Goal: Find specific page/section: Find specific page/section

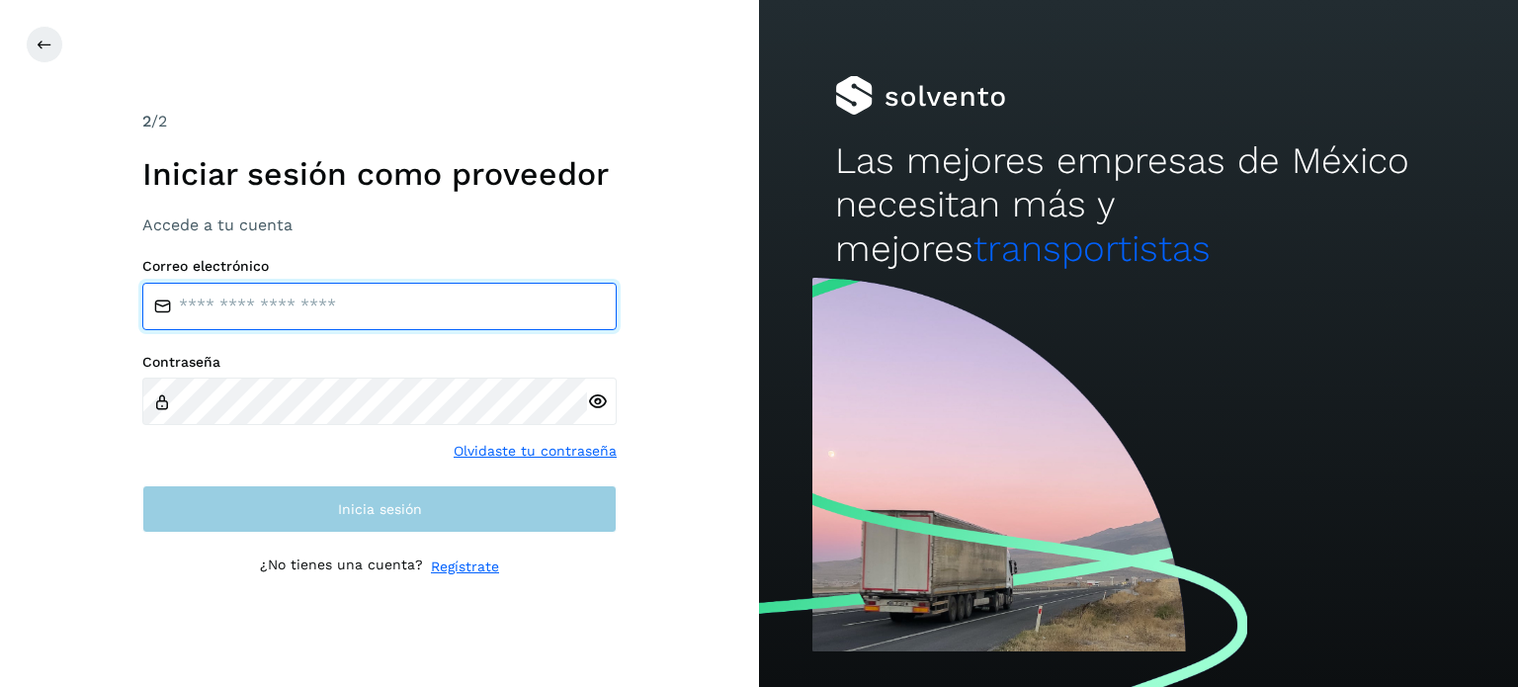
type input "**********"
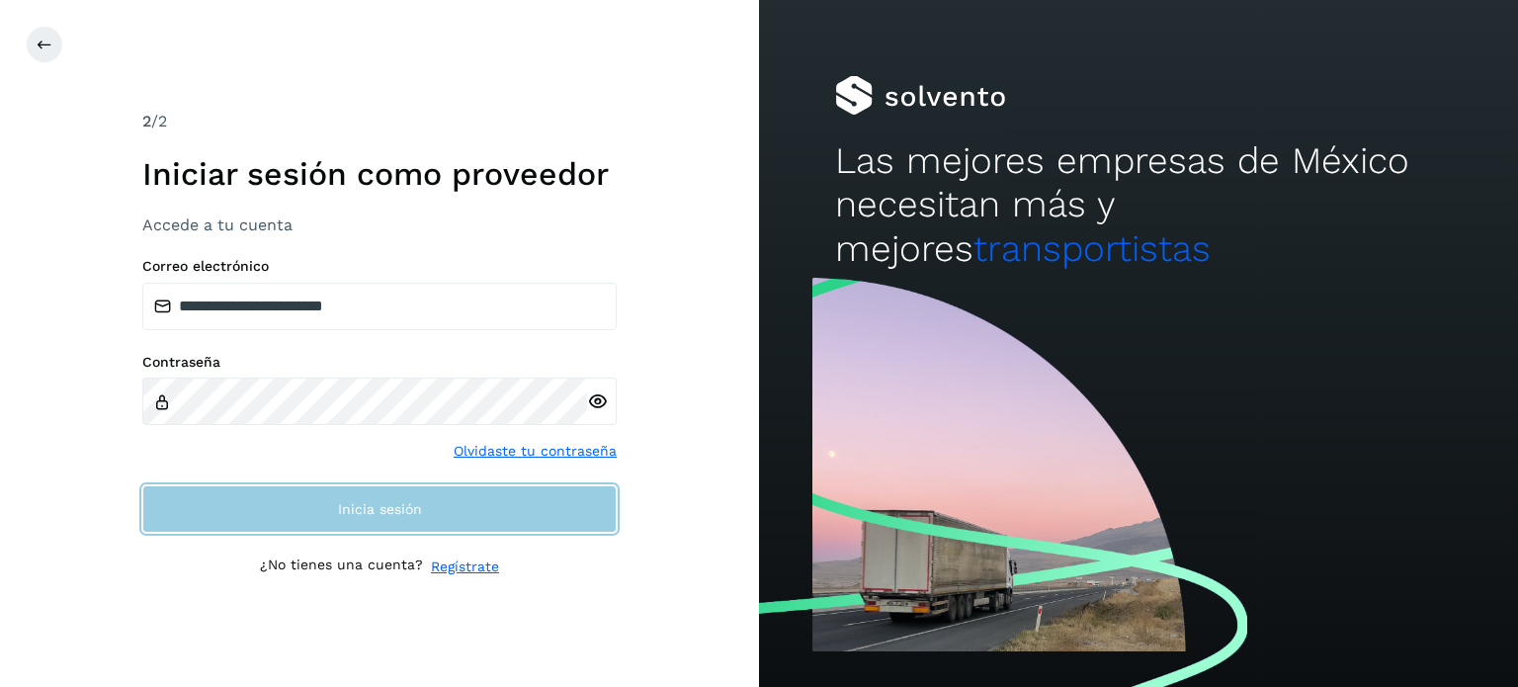
click at [307, 515] on button "Inicia sesión" at bounding box center [379, 508] width 474 height 47
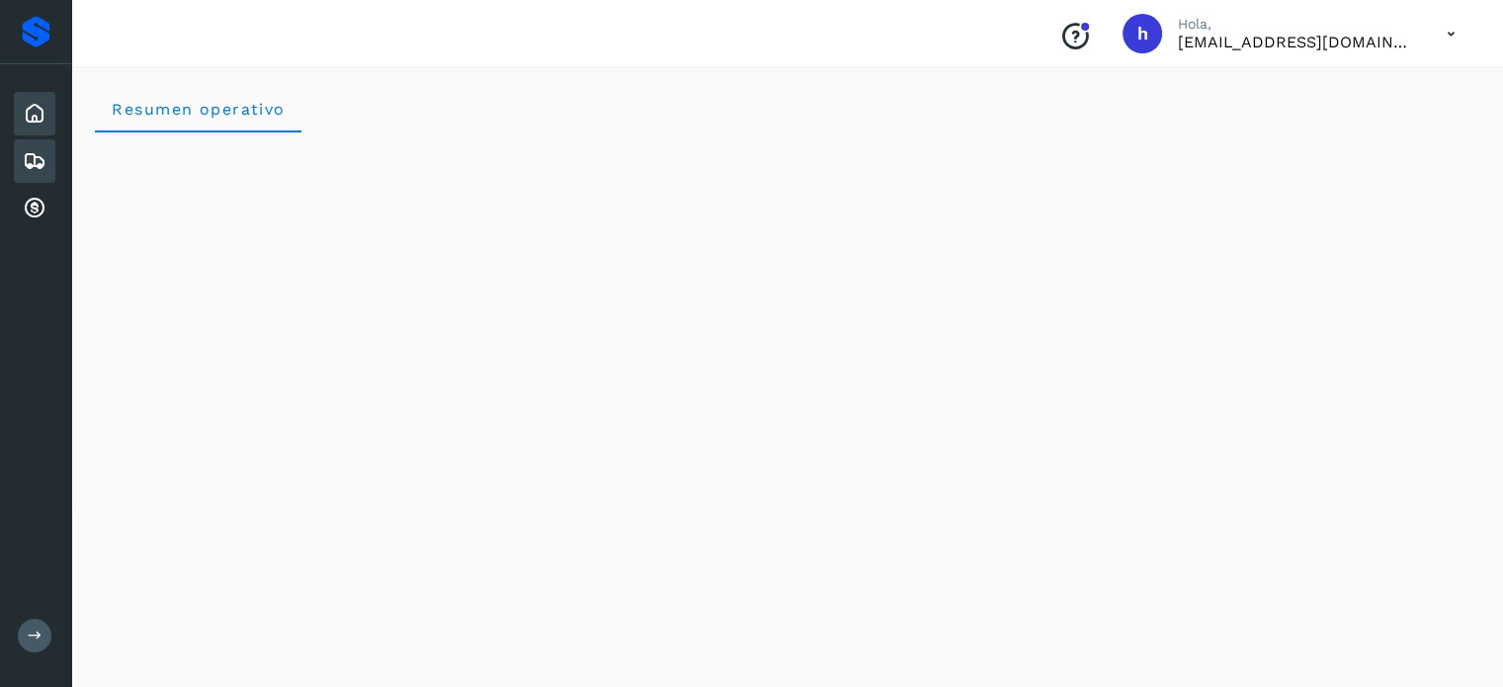
click at [33, 162] on icon at bounding box center [35, 161] width 24 height 24
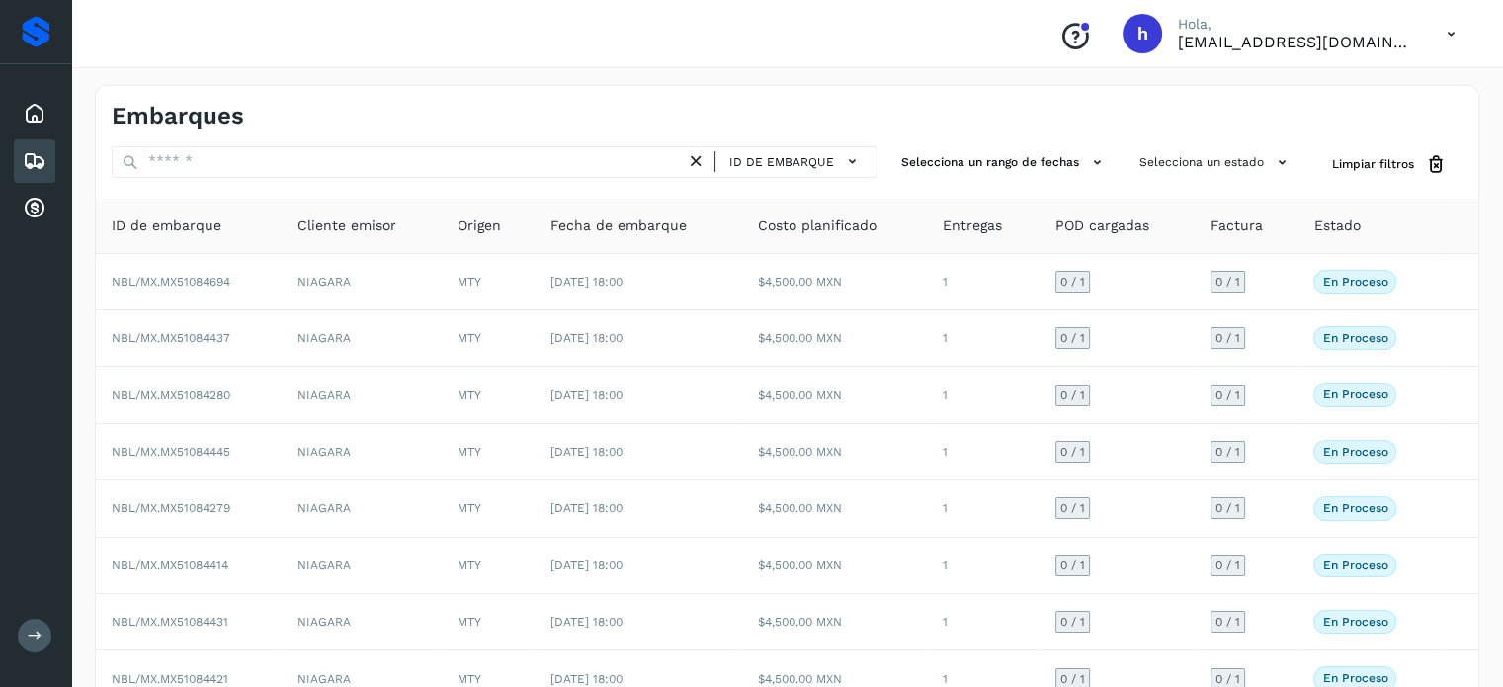
click at [974, 115] on div "Embarques" at bounding box center [787, 108] width 1383 height 44
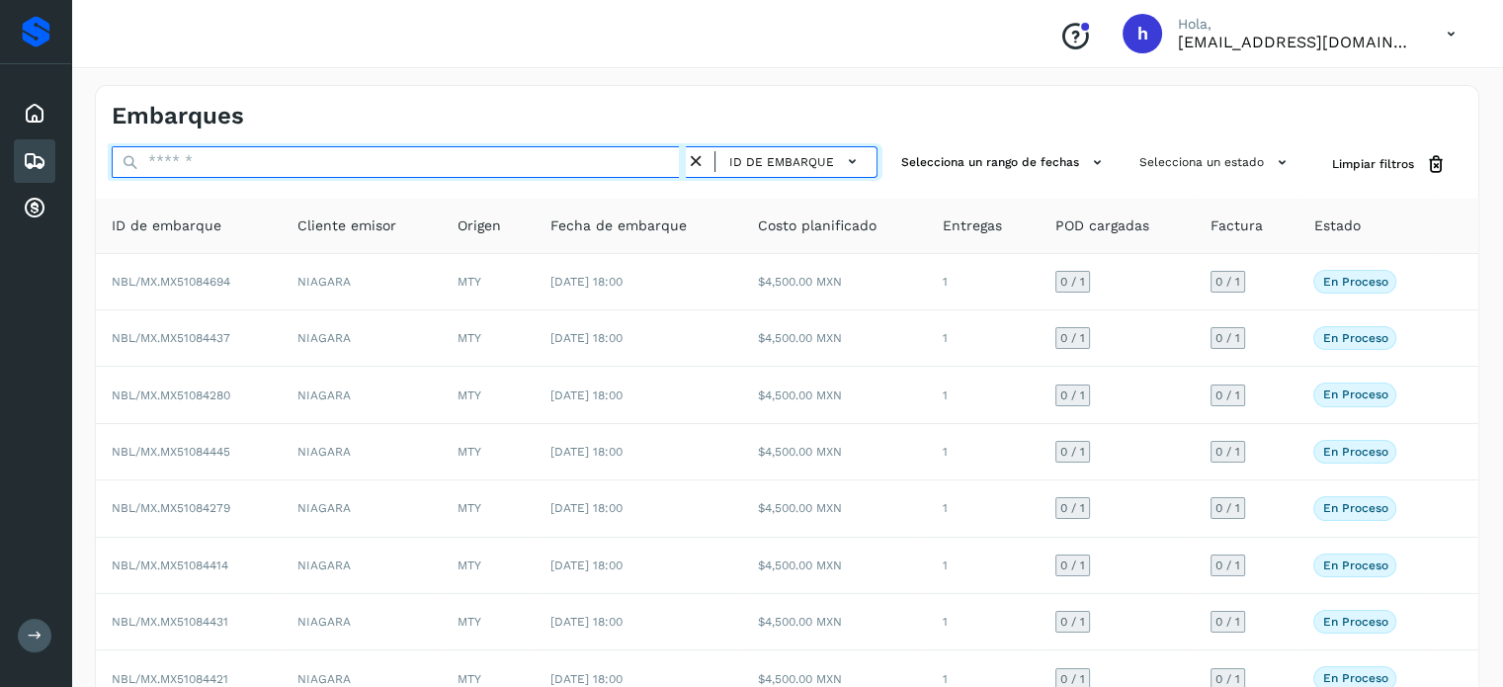
click at [301, 165] on input "text" at bounding box center [399, 162] width 574 height 32
paste input "**********"
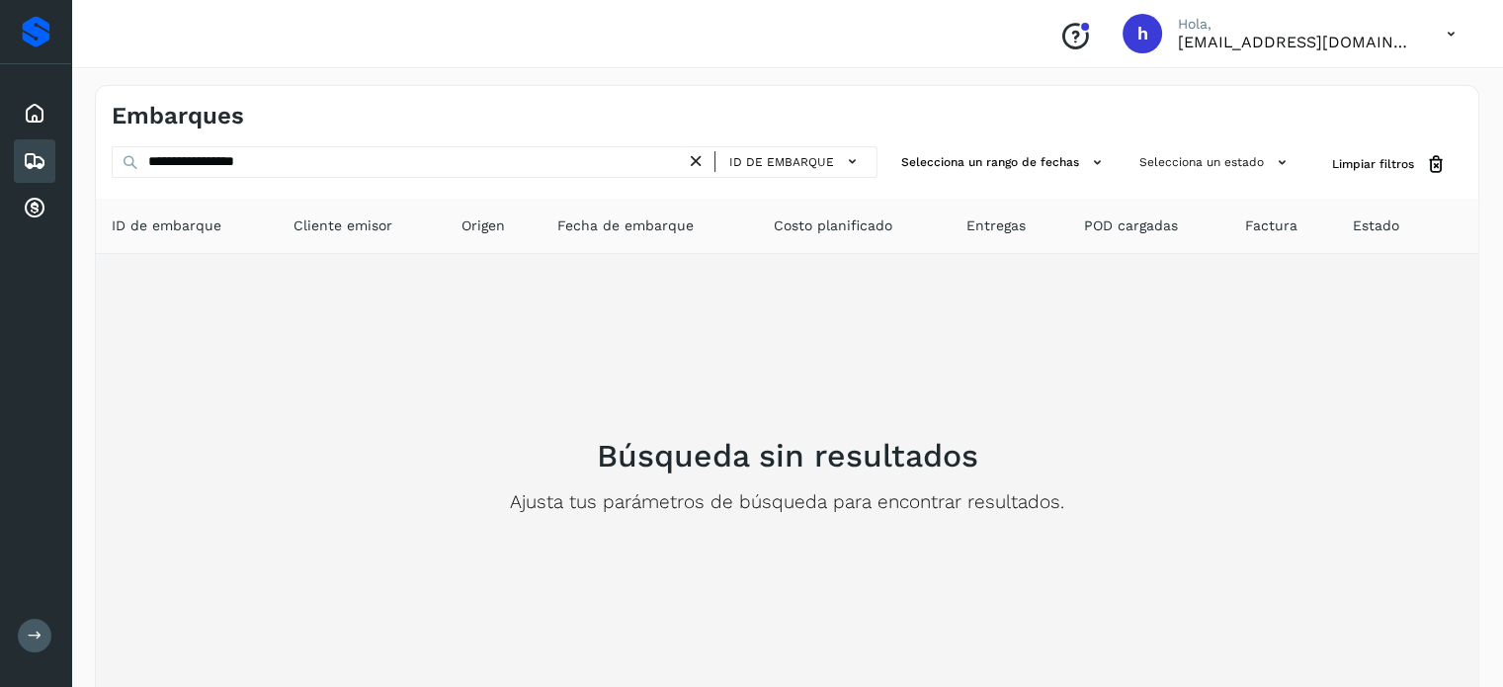
click at [368, 409] on div "Búsqueda sin resultados Ajusta tus parámetros de búsqueda para encontrar result…" at bounding box center [787, 476] width 1351 height 412
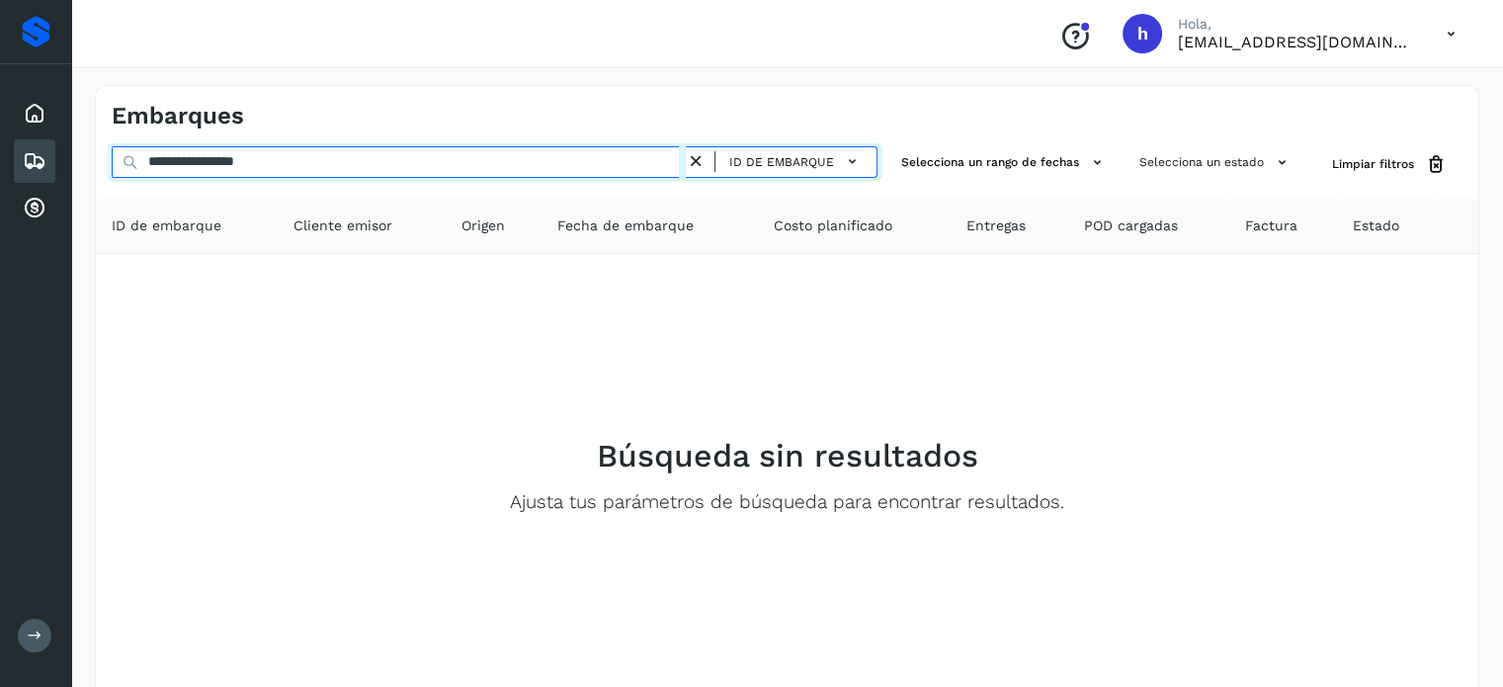
drag, startPoint x: 338, startPoint y: 169, endPoint x: 0, endPoint y: 173, distance: 338.1
click at [0, 173] on div "**********" at bounding box center [751, 396] width 1503 height 792
paste input "text"
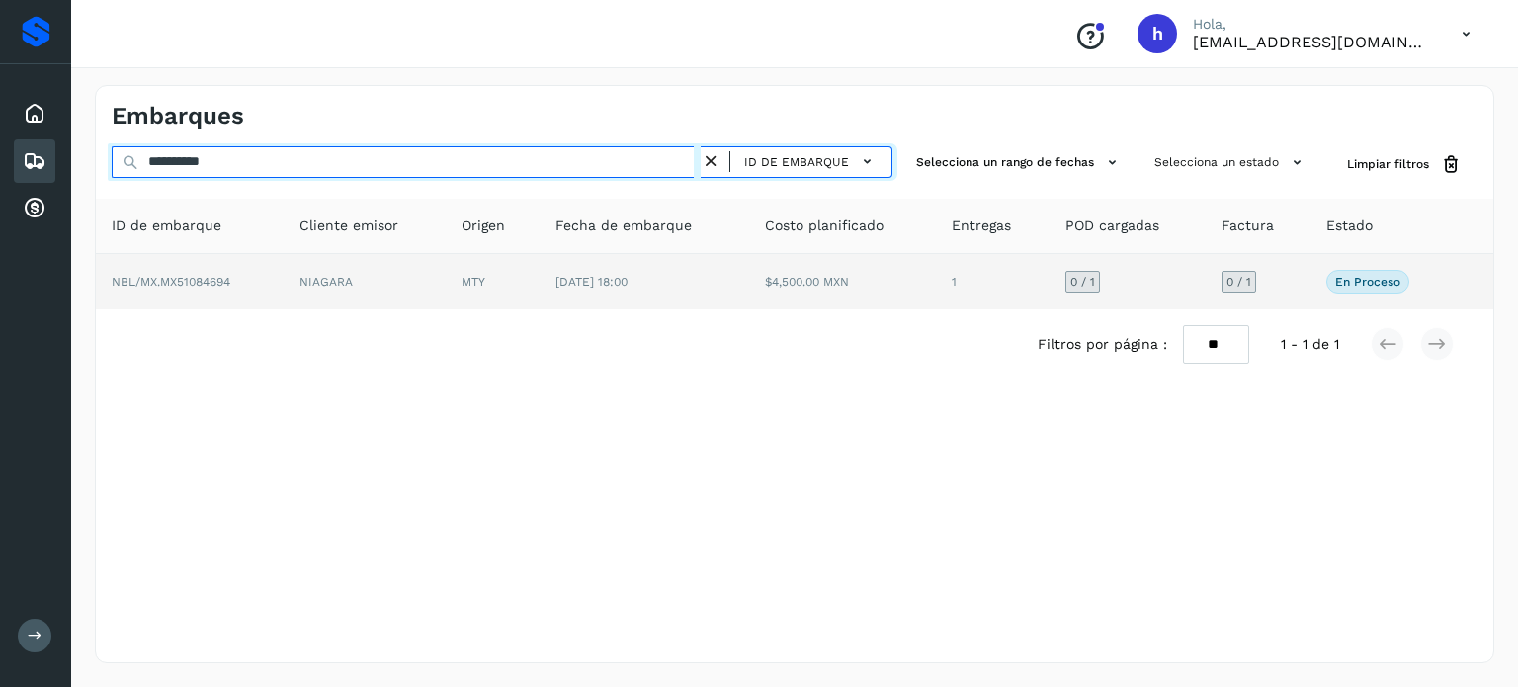
type input "**********"
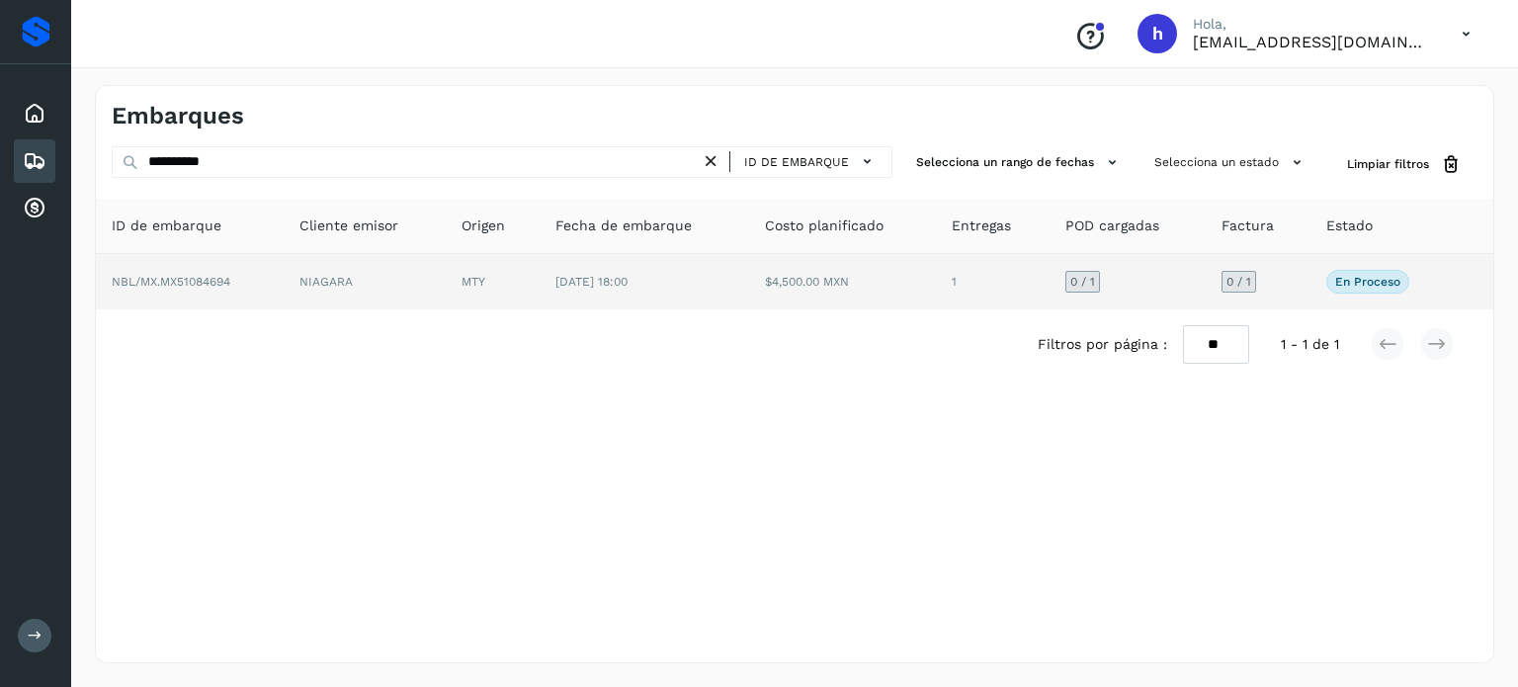
click at [305, 272] on td "NIAGARA" at bounding box center [365, 281] width 163 height 55
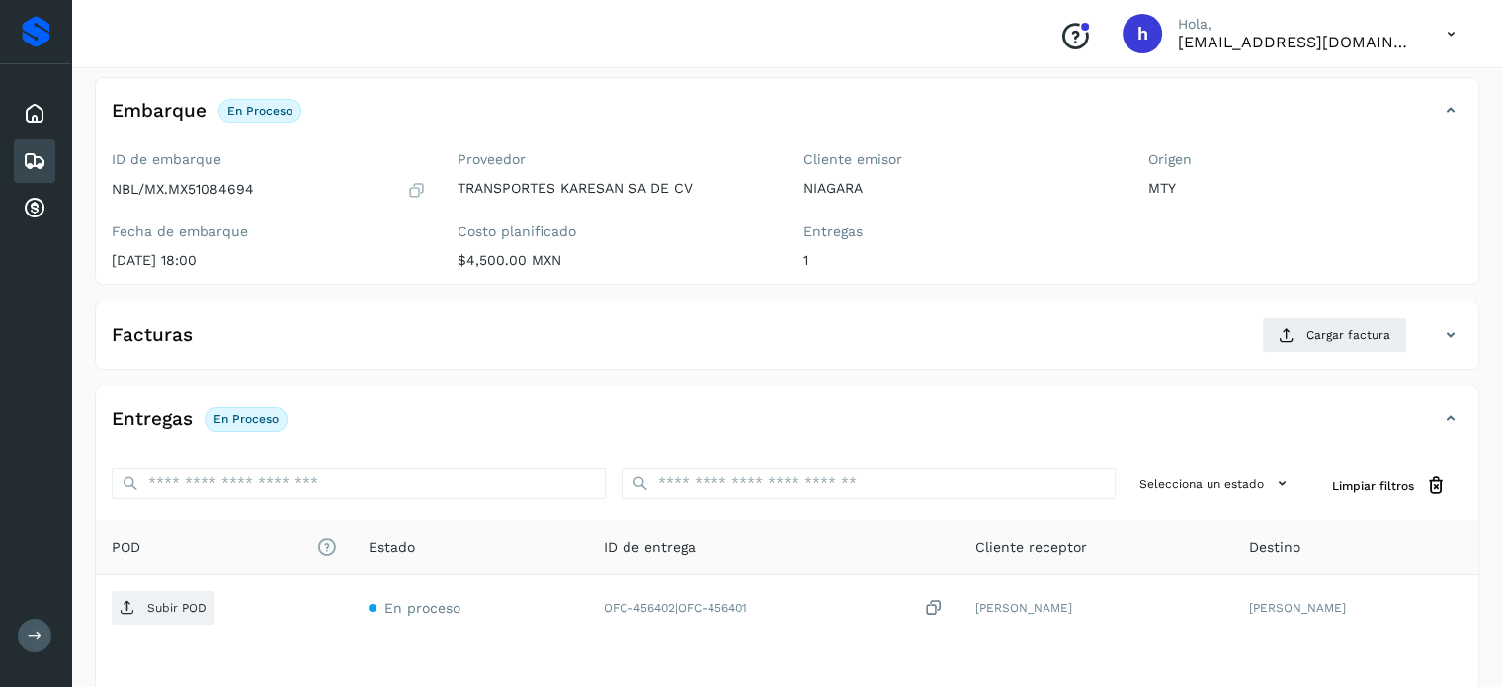
scroll to position [106, 0]
click at [415, 185] on icon at bounding box center [416, 191] width 19 height 20
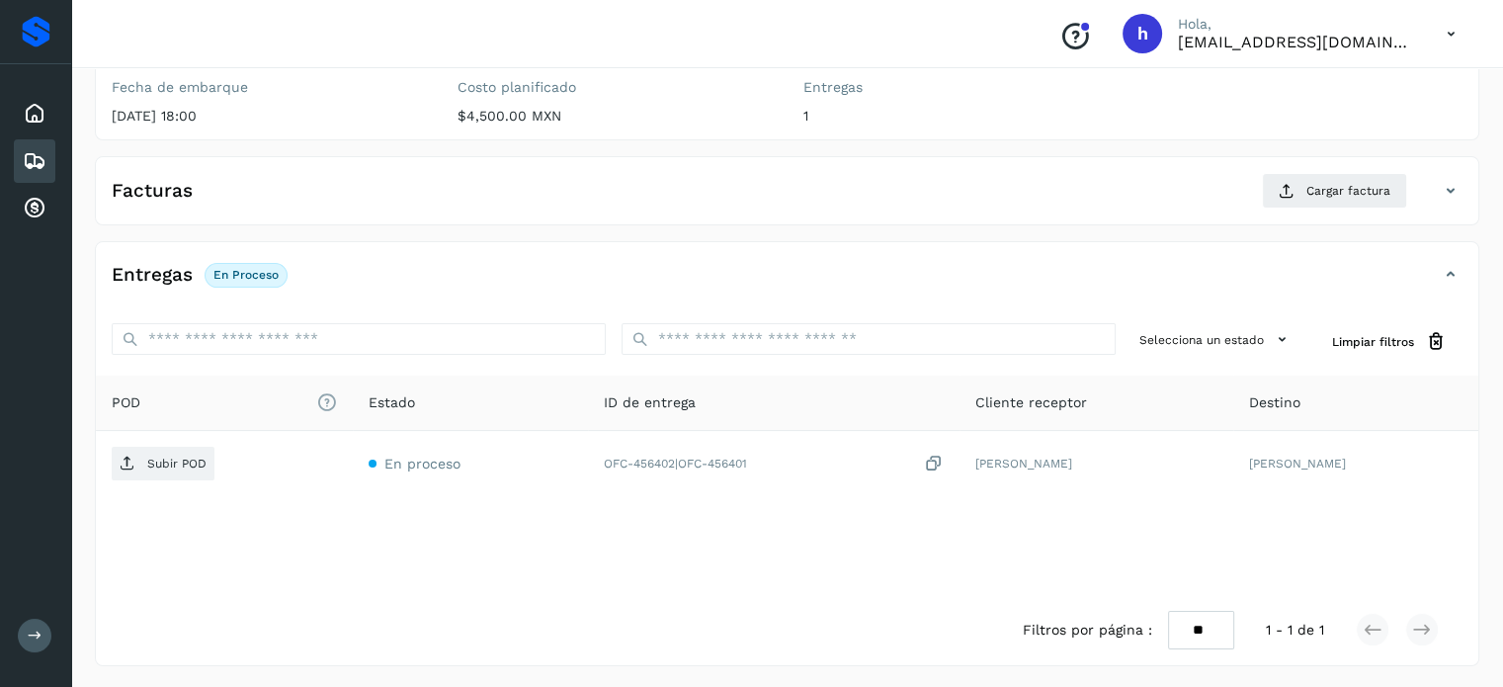
scroll to position [0, 0]
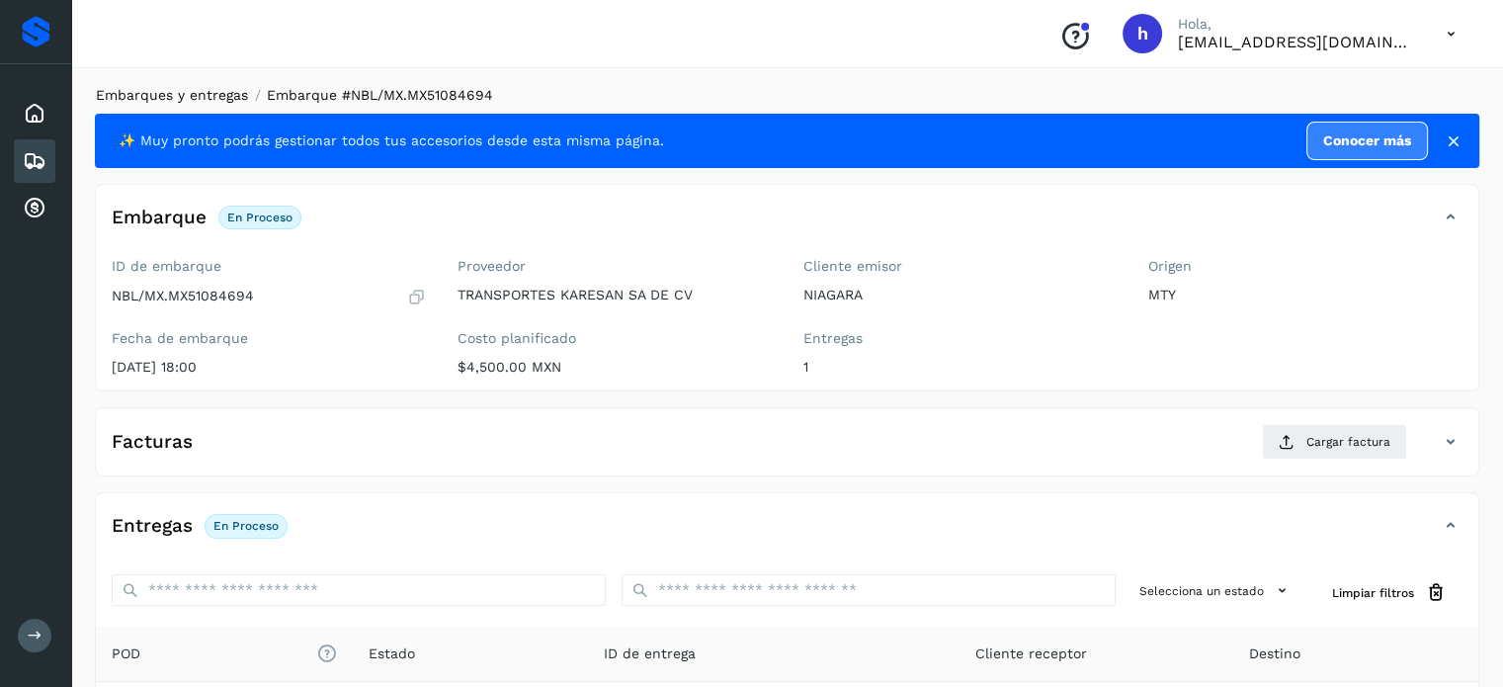
click at [206, 94] on link "Embarques y entregas" at bounding box center [172, 95] width 152 height 16
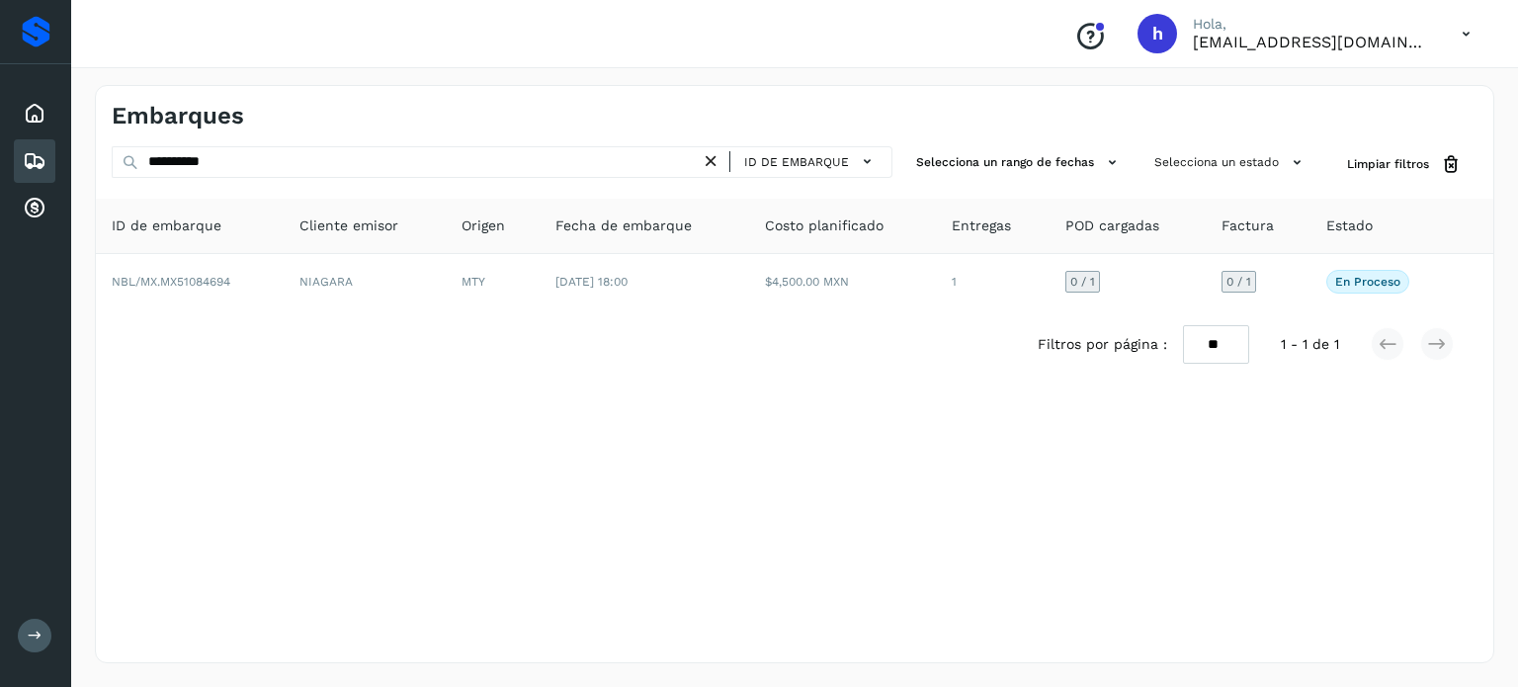
click at [722, 156] on icon at bounding box center [711, 161] width 21 height 21
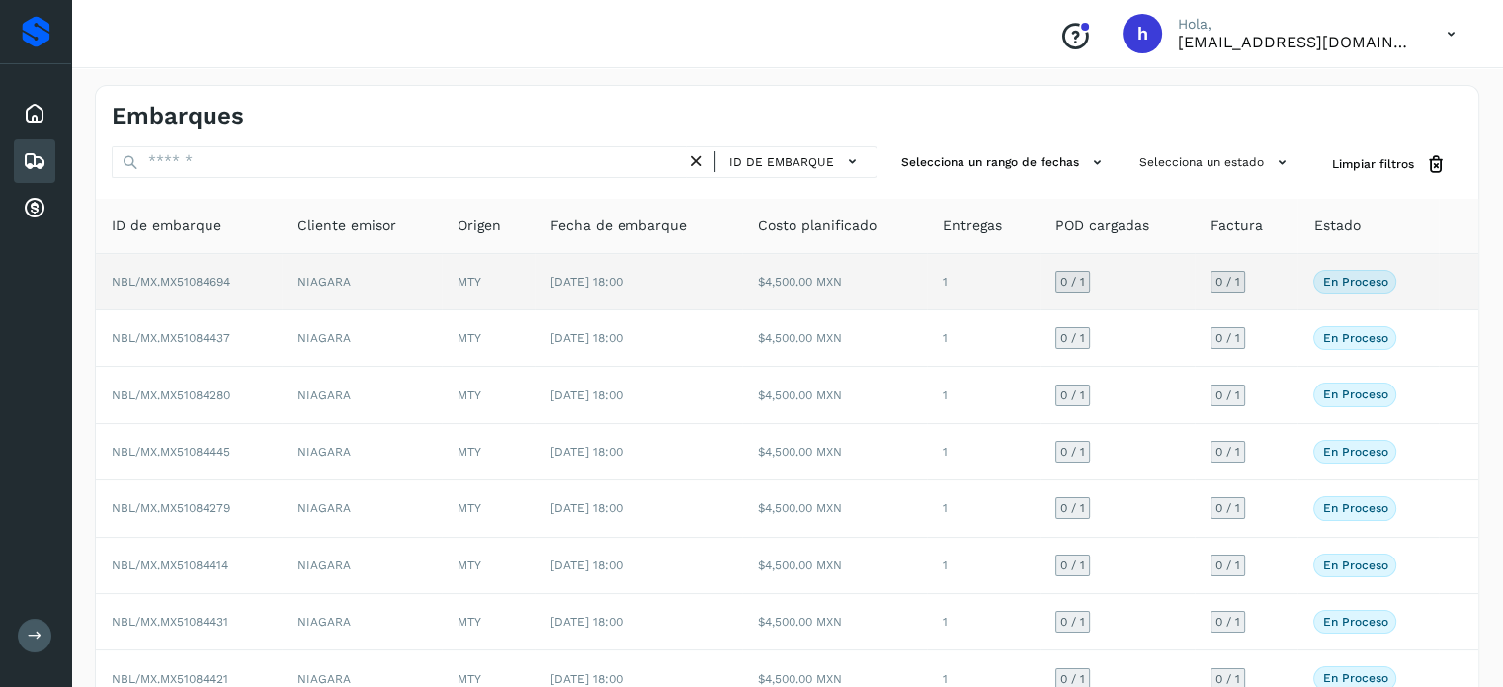
click at [230, 282] on span "NBL/MX.MX51084694" at bounding box center [171, 282] width 119 height 14
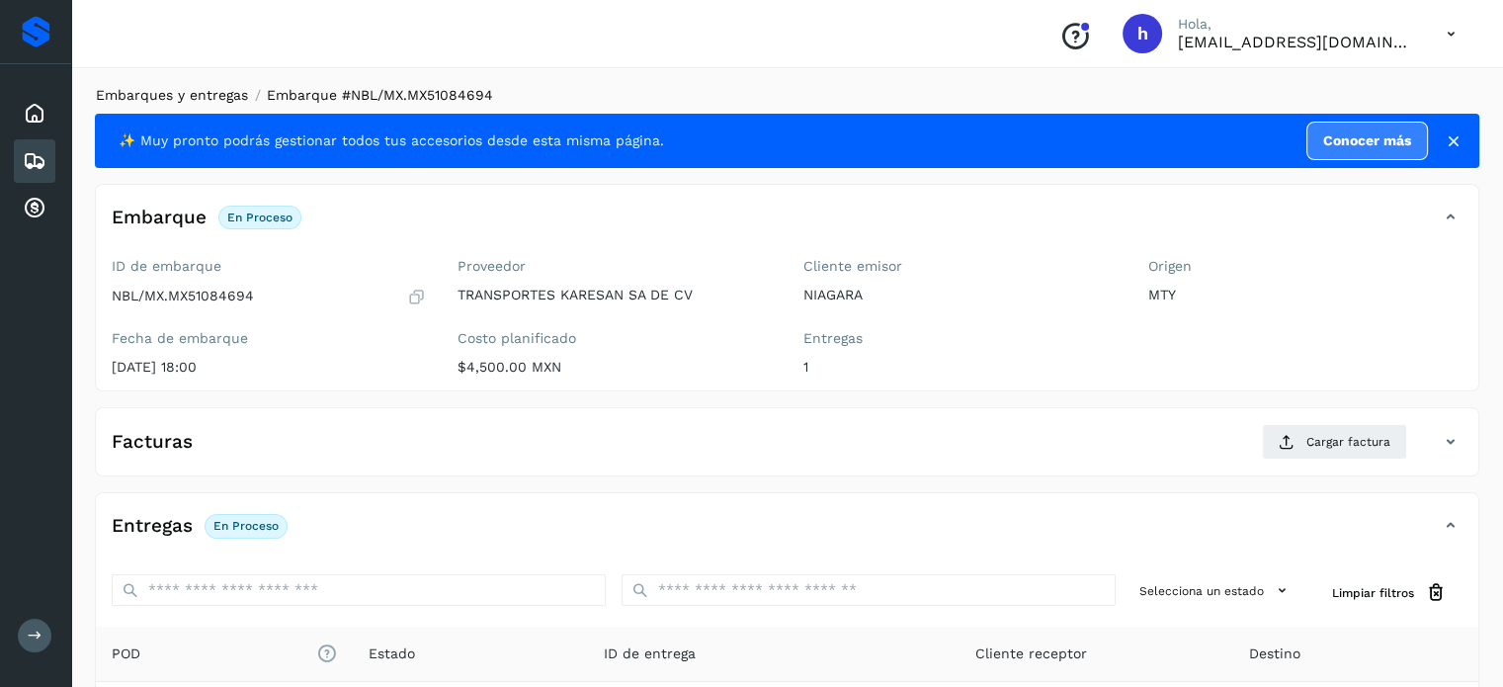
click at [134, 97] on link "Embarques y entregas" at bounding box center [172, 95] width 152 height 16
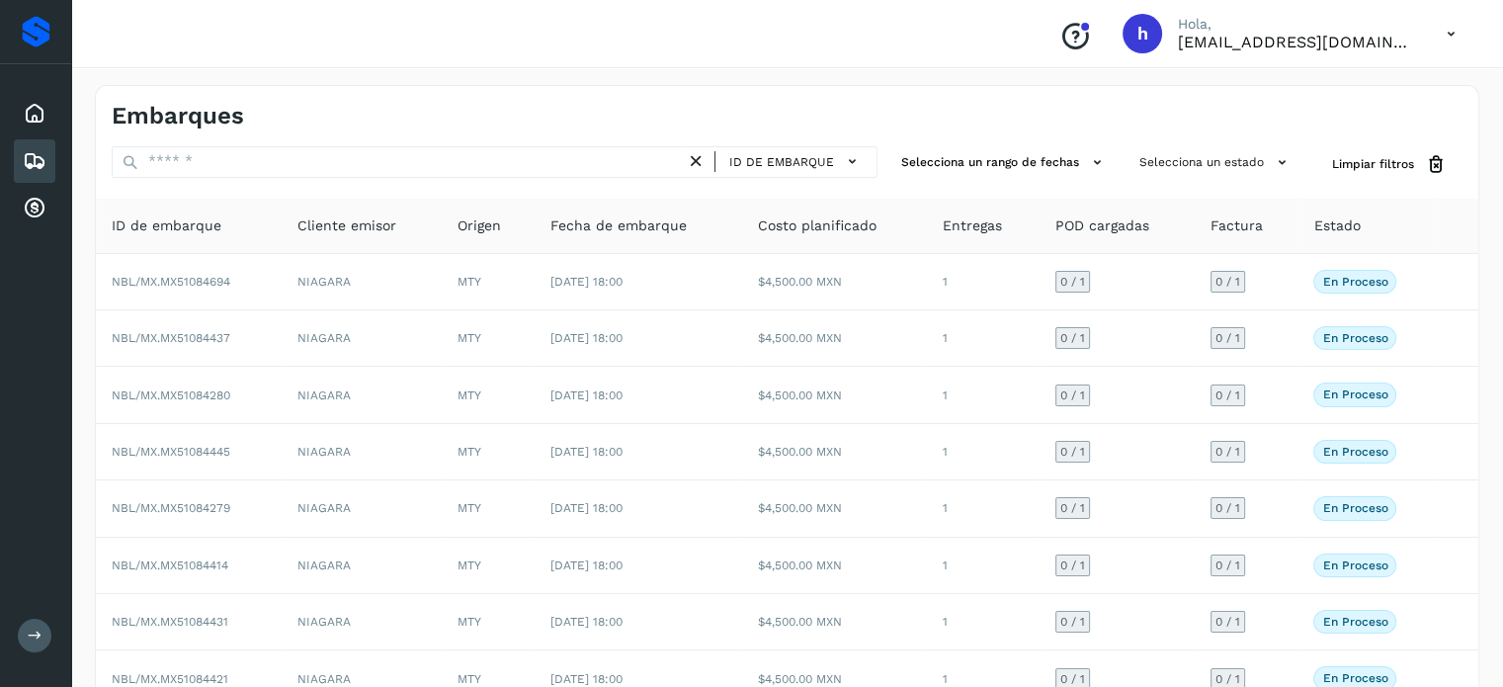
click at [298, 121] on div "Embarques" at bounding box center [450, 116] width 676 height 29
click at [293, 102] on div "Embarques" at bounding box center [450, 116] width 676 height 29
click at [697, 158] on icon at bounding box center [696, 161] width 21 height 21
click at [1211, 157] on button "Selecciona un estado" at bounding box center [1216, 162] width 169 height 33
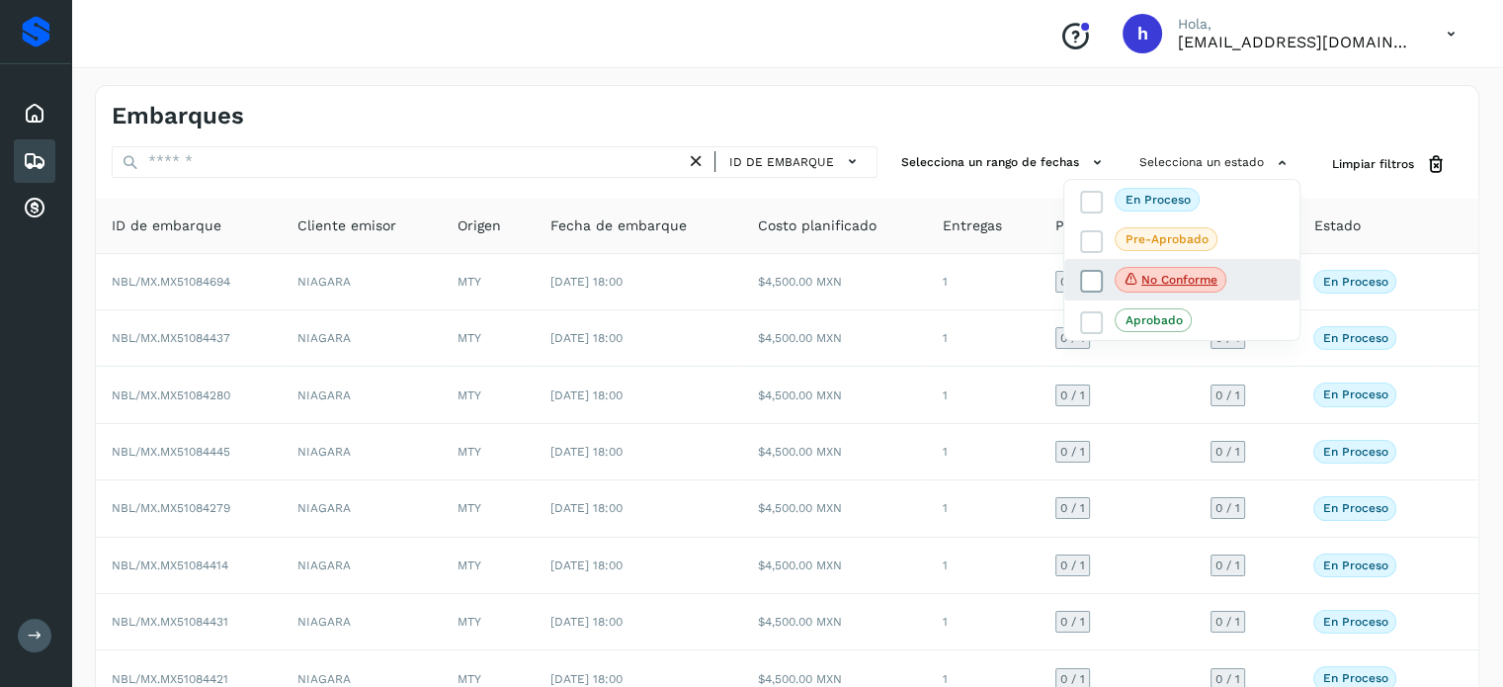
click at [1091, 280] on icon at bounding box center [1092, 282] width 20 height 20
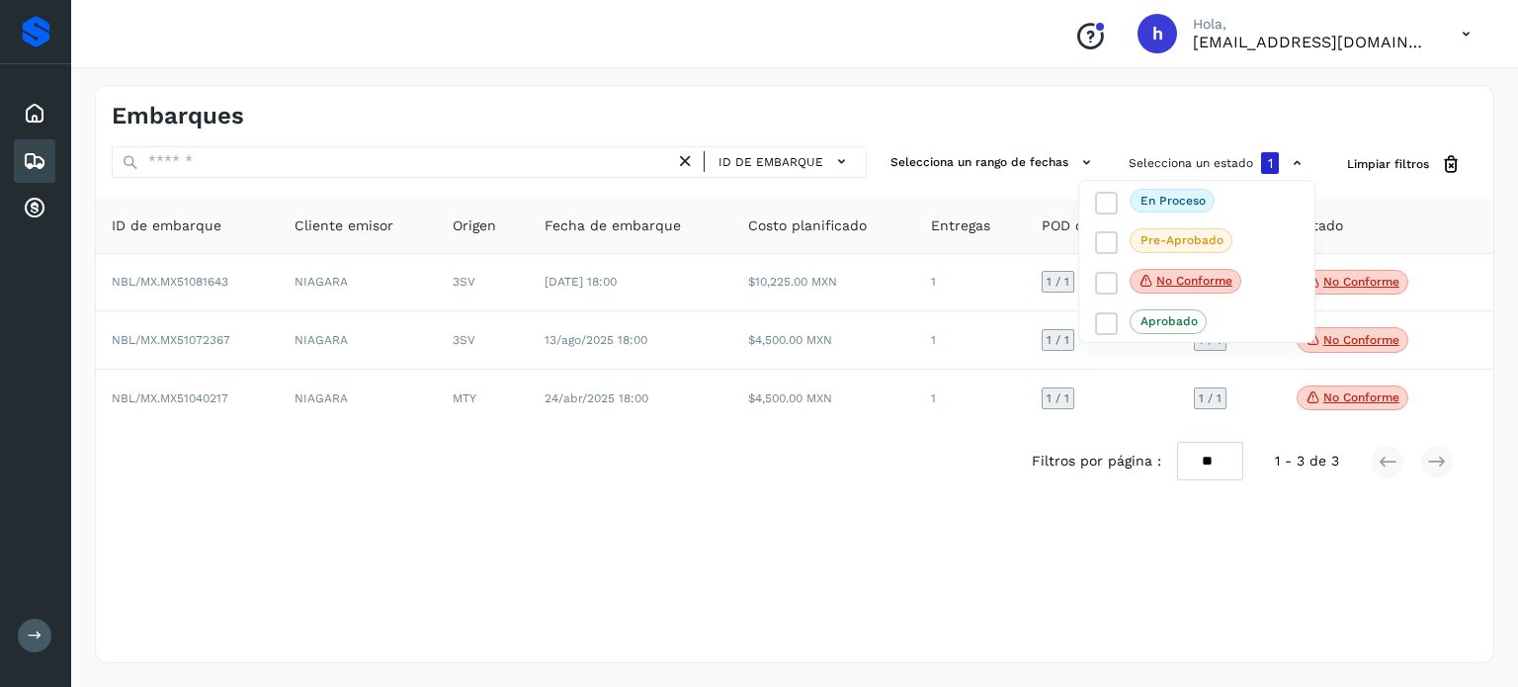
click at [870, 486] on div at bounding box center [759, 343] width 1518 height 687
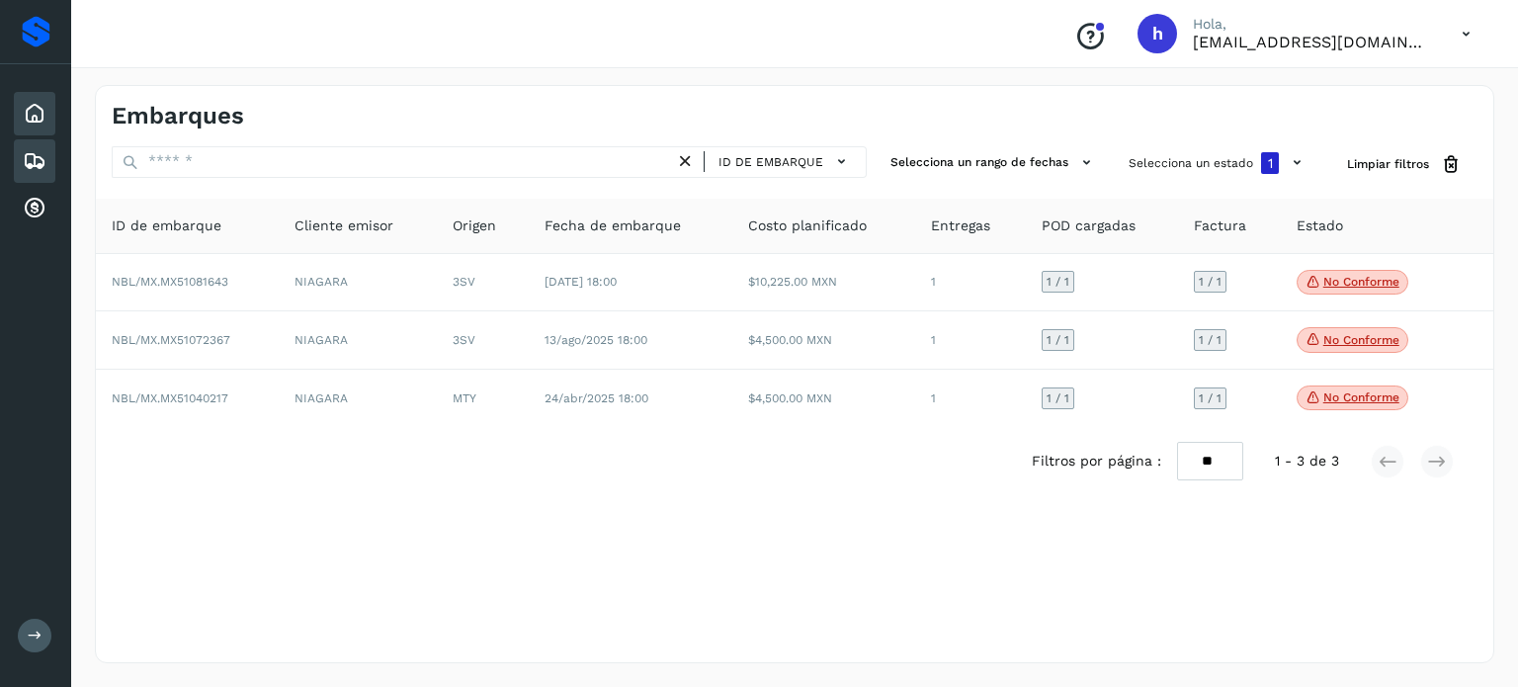
click at [16, 111] on div "Inicio" at bounding box center [35, 113] width 42 height 43
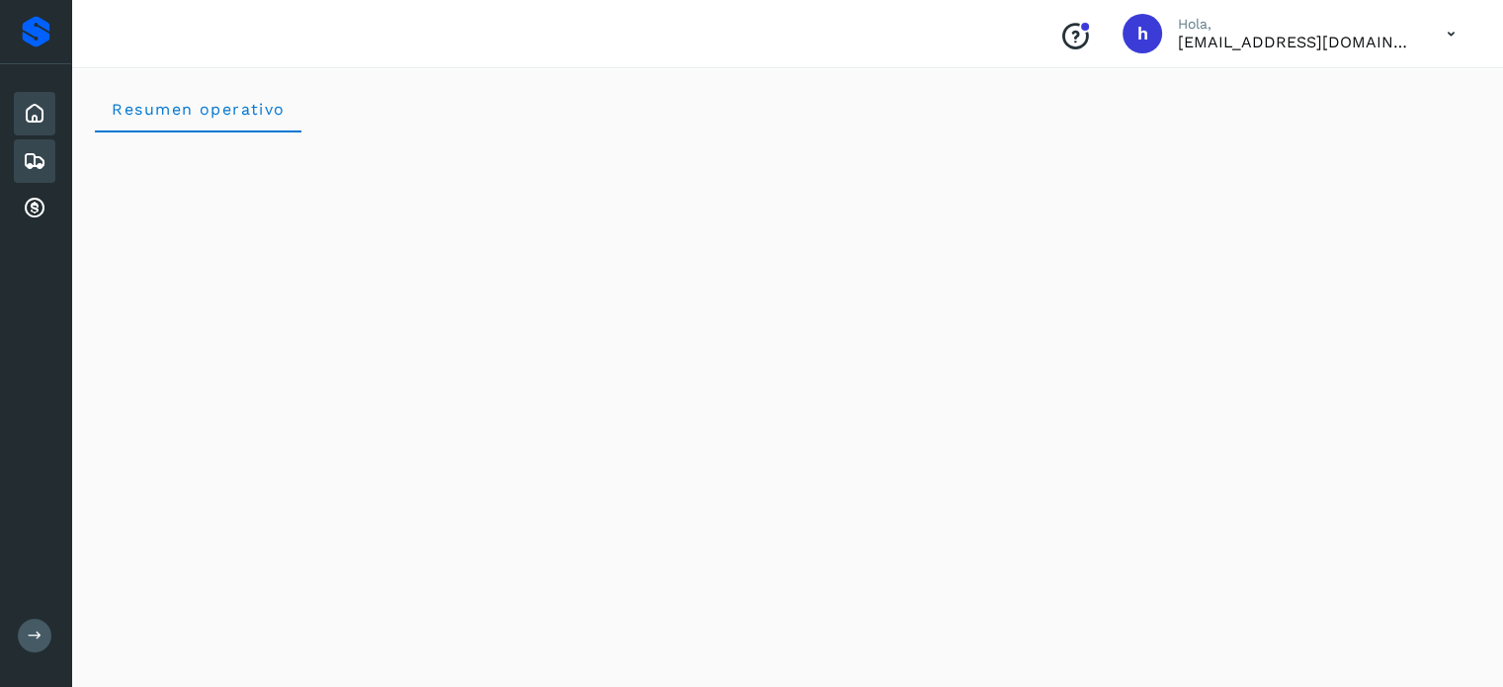
click at [24, 159] on icon at bounding box center [35, 161] width 24 height 24
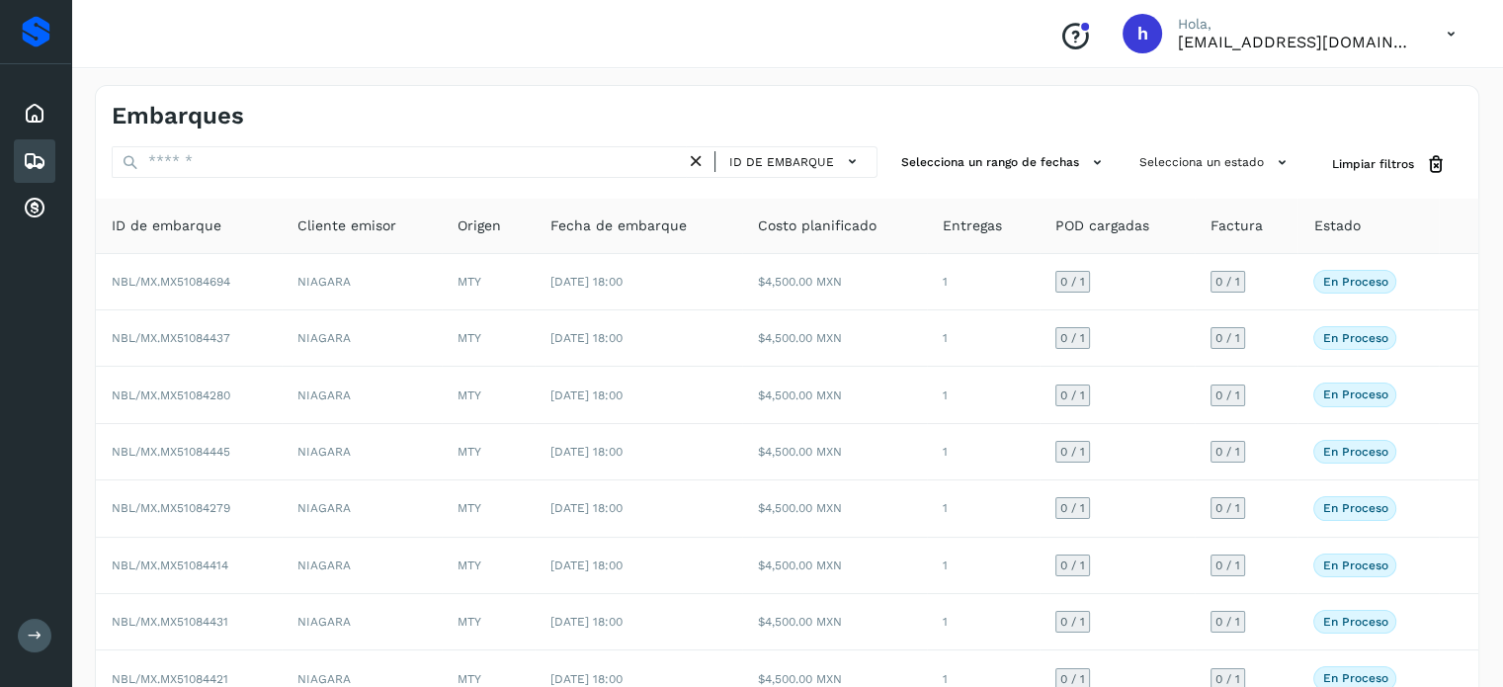
click at [378, 93] on div "Embarques" at bounding box center [787, 108] width 1383 height 44
